Goal: Transaction & Acquisition: Purchase product/service

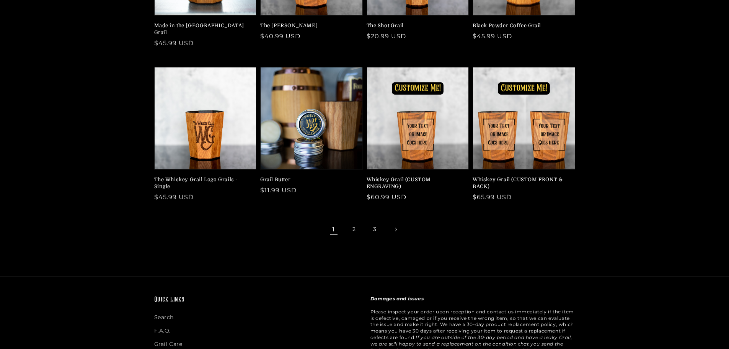
scroll to position [191, 0]
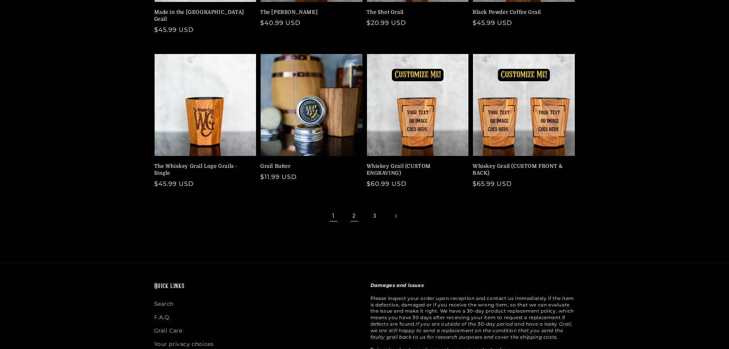
click at [356, 208] on link "2" at bounding box center [354, 216] width 17 height 17
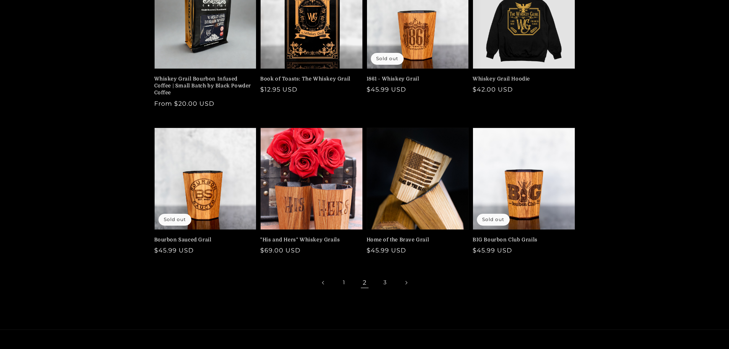
scroll to position [153, 0]
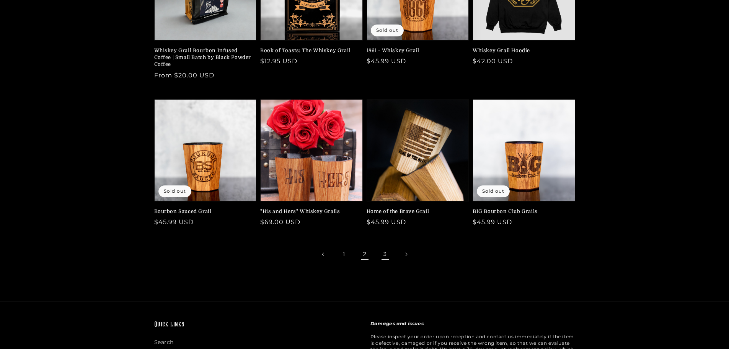
click at [384, 253] on link "3" at bounding box center [385, 254] width 17 height 17
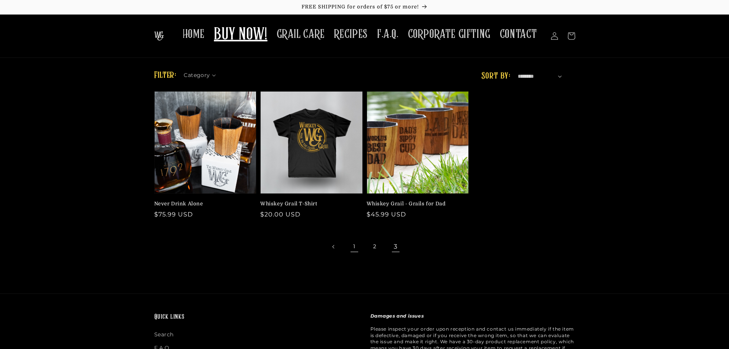
click at [357, 246] on link "1" at bounding box center [354, 246] width 17 height 17
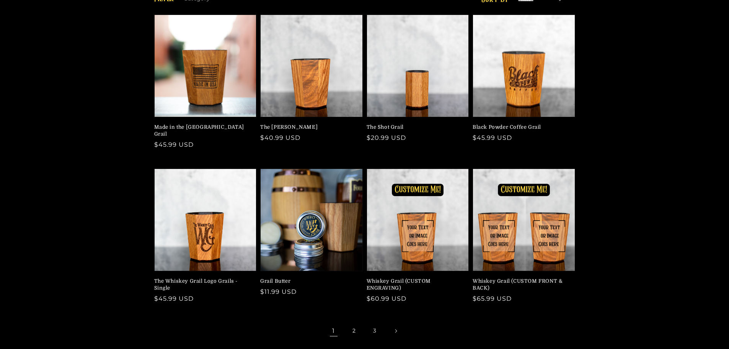
scroll to position [115, 0]
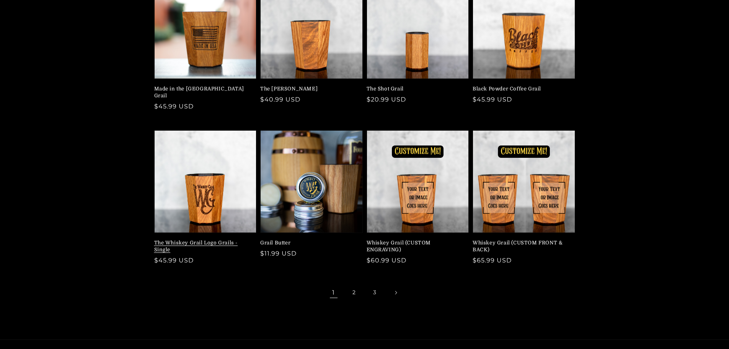
click at [201, 239] on link "The Whiskey Grail Logo Grails - Single" at bounding box center [203, 246] width 98 height 14
